Goal: Entertainment & Leisure: Browse casually

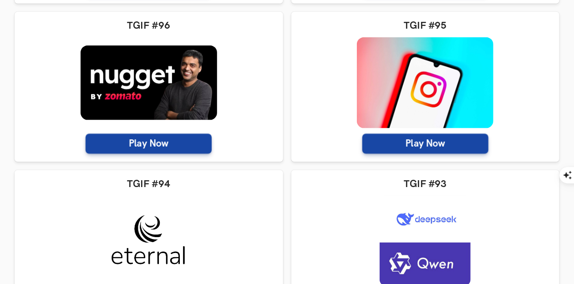
scroll to position [531, 0]
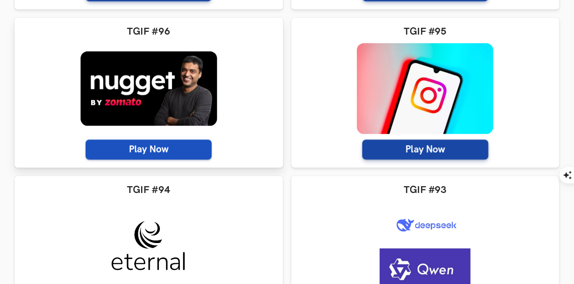
click at [173, 148] on span "Play Now" at bounding box center [149, 150] width 126 height 20
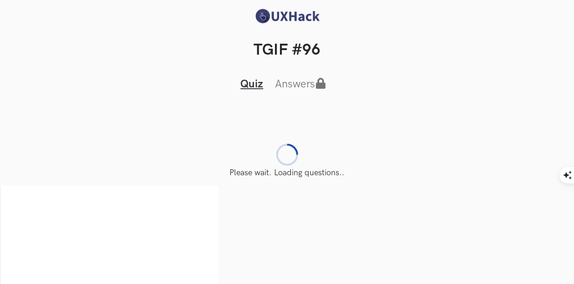
click at [289, 166] on div "Please wait. Loading questions.." at bounding box center [287, 161] width 545 height 34
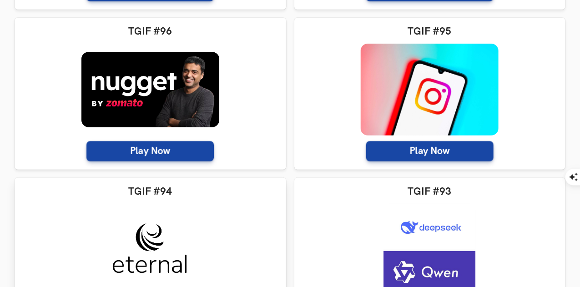
scroll to position [580, 0]
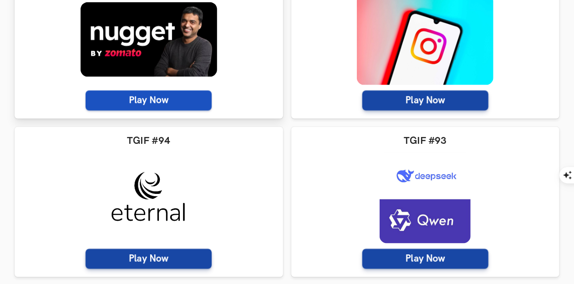
click at [180, 97] on span "Play Now" at bounding box center [149, 101] width 126 height 20
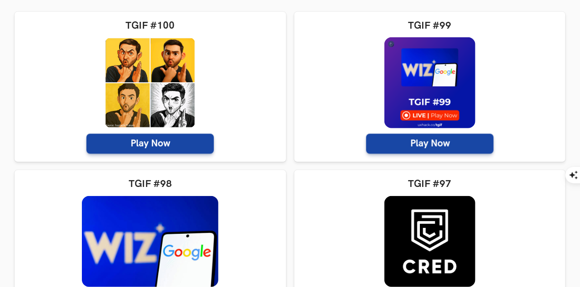
scroll to position [221, 0]
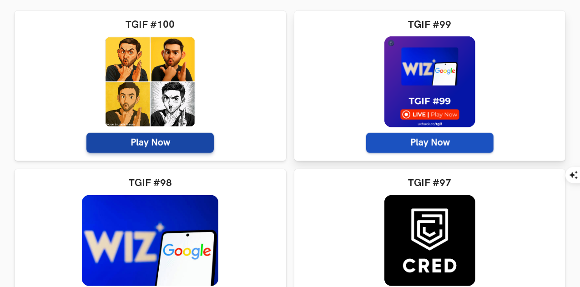
click at [366, 142] on span "Play Now" at bounding box center [429, 143] width 127 height 20
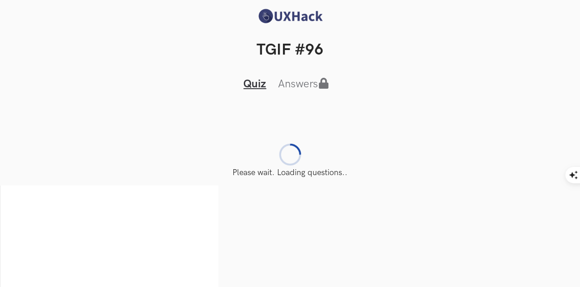
click at [295, 154] on div at bounding box center [290, 154] width 31 height 31
click at [284, 155] on div at bounding box center [290, 154] width 31 height 31
click at [251, 86] on link "Quiz" at bounding box center [255, 83] width 23 height 13
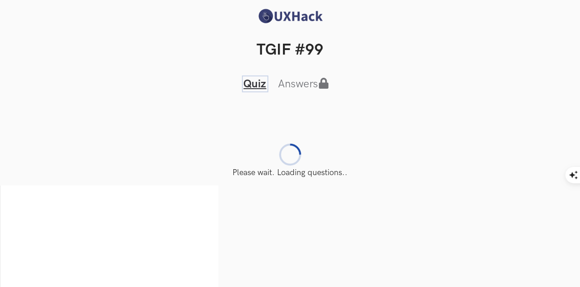
click at [258, 82] on link "Quiz" at bounding box center [255, 83] width 23 height 13
click at [324, 87] on icon "Tabs Interface" at bounding box center [323, 83] width 11 height 11
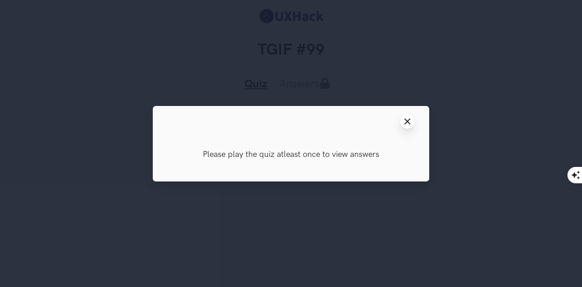
click at [409, 121] on icon "Close modal window" at bounding box center [407, 121] width 7 height 7
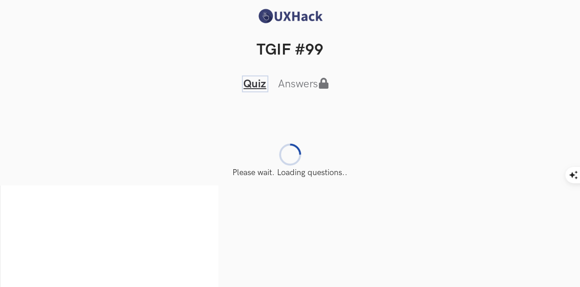
click at [259, 81] on link "Quiz" at bounding box center [255, 83] width 23 height 13
click at [300, 81] on button "Answers" at bounding box center [306, 84] width 61 height 14
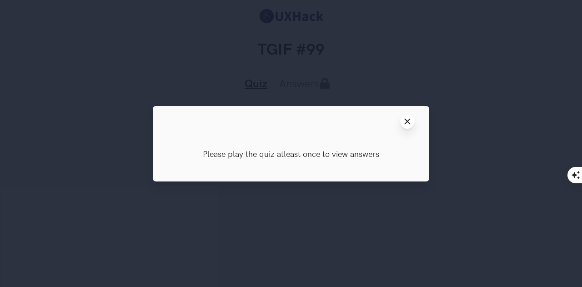
click at [406, 124] on icon "Close modal window" at bounding box center [407, 121] width 7 height 7
